Goal: Browse casually: Explore the website without a specific task or goal

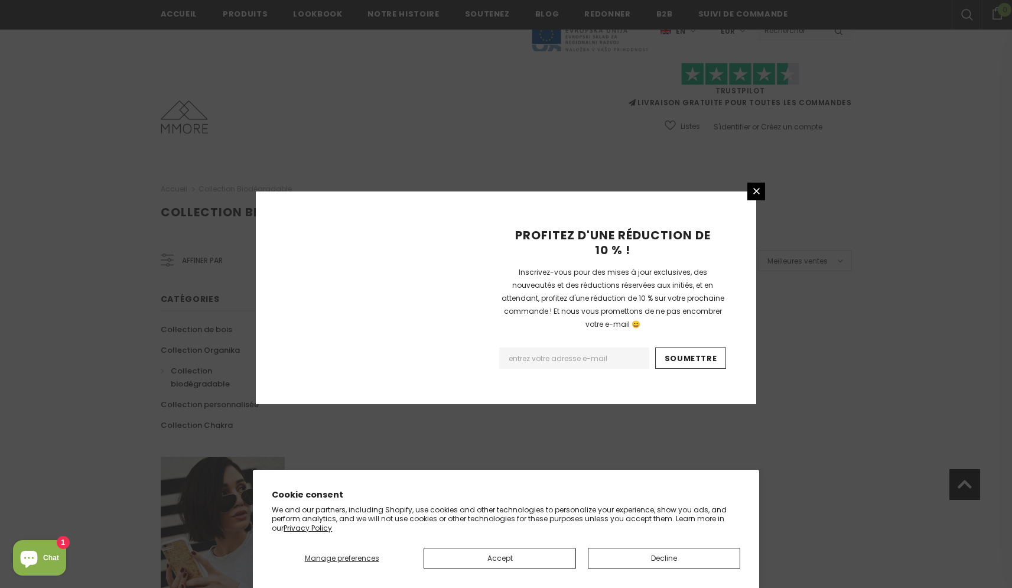
scroll to position [651, 0]
